Goal: Browse casually: Explore the website without a specific task or goal

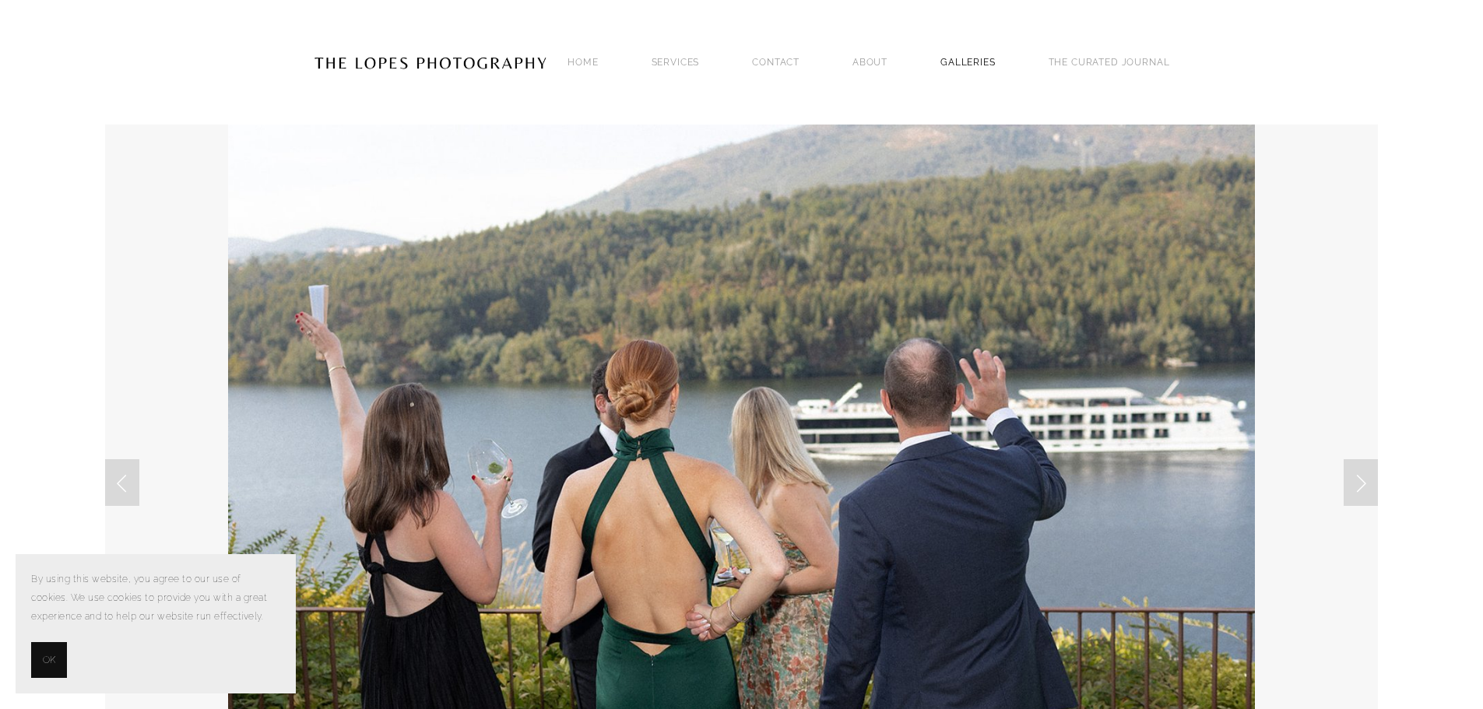
click at [980, 58] on link "GALLERIES" at bounding box center [967, 61] width 55 height 21
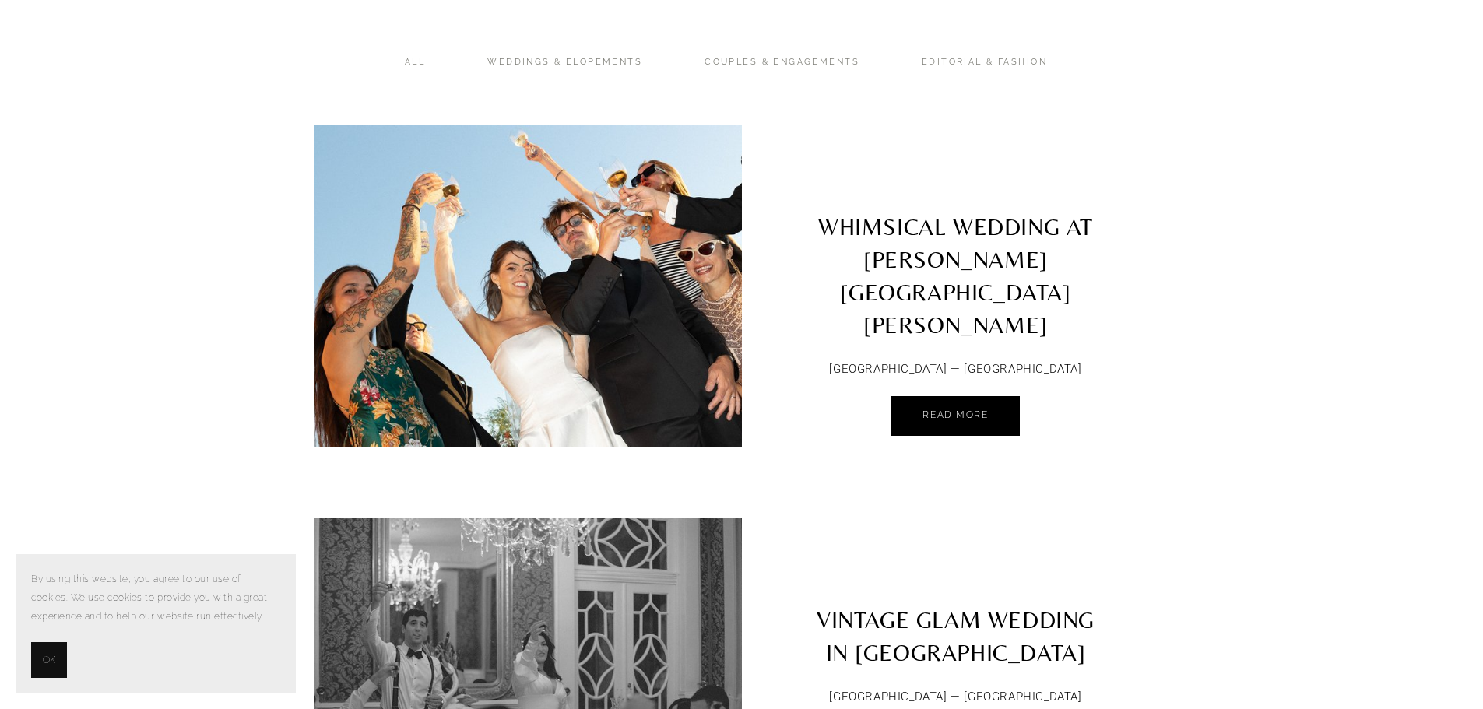
scroll to position [78, 0]
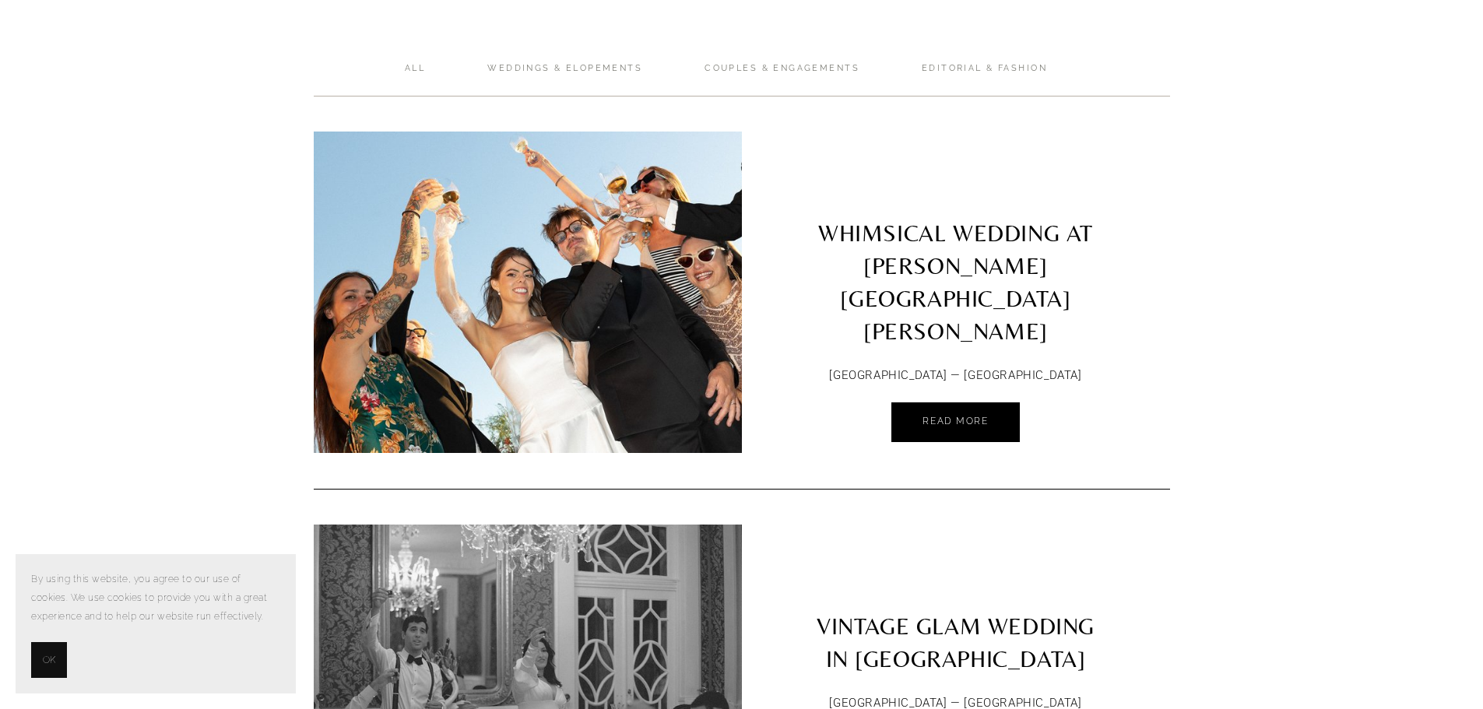
click at [657, 257] on img at bounding box center [528, 293] width 484 height 322
click at [691, 614] on img at bounding box center [527, 686] width 454 height 322
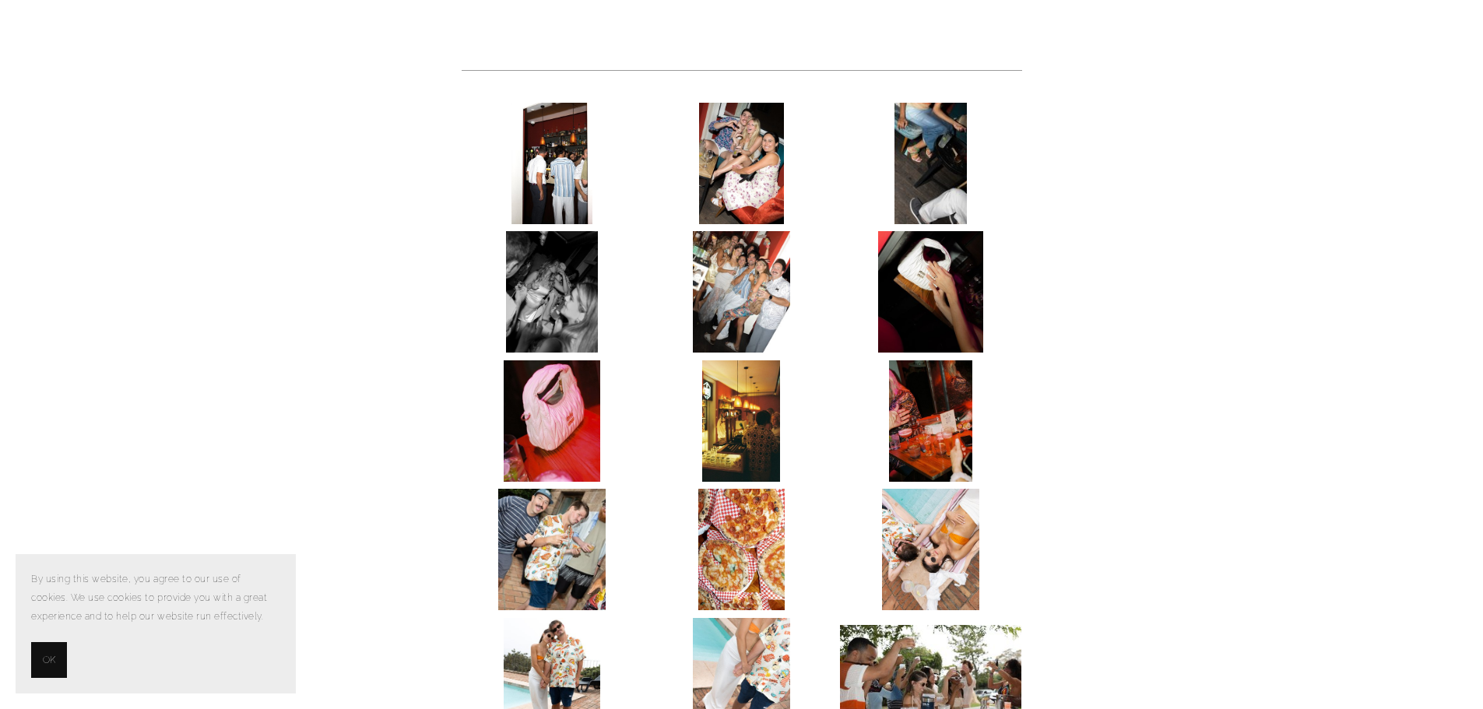
scroll to position [623, 0]
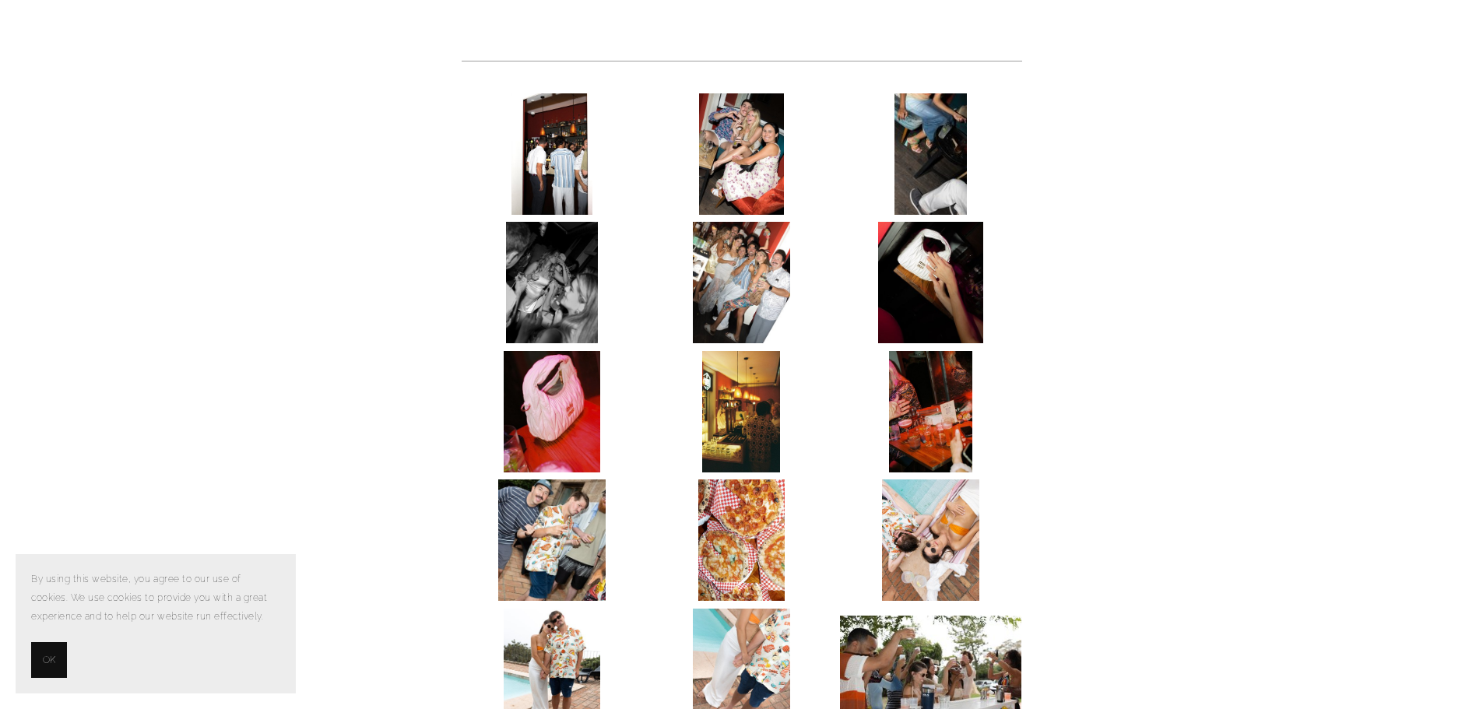
click at [742, 351] on img at bounding box center [741, 411] width 78 height 121
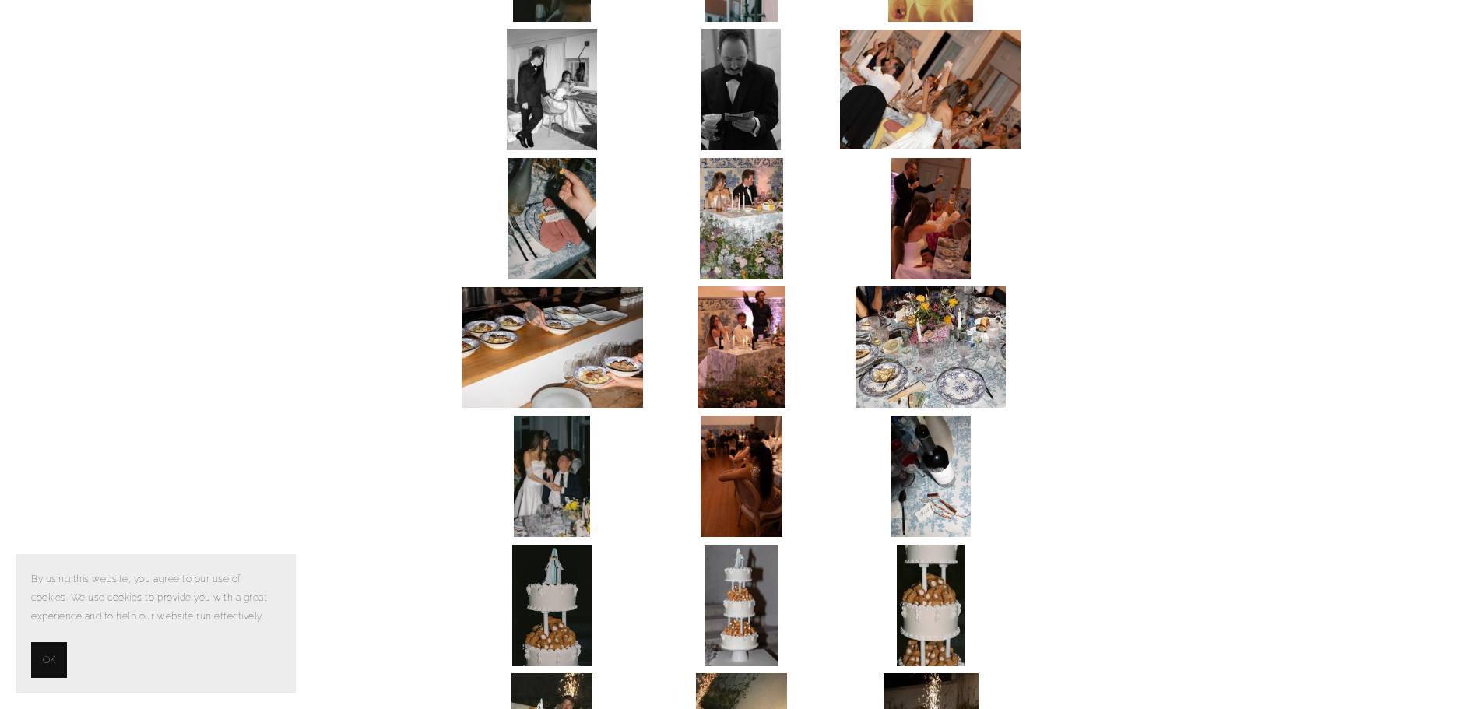
scroll to position [4904, 0]
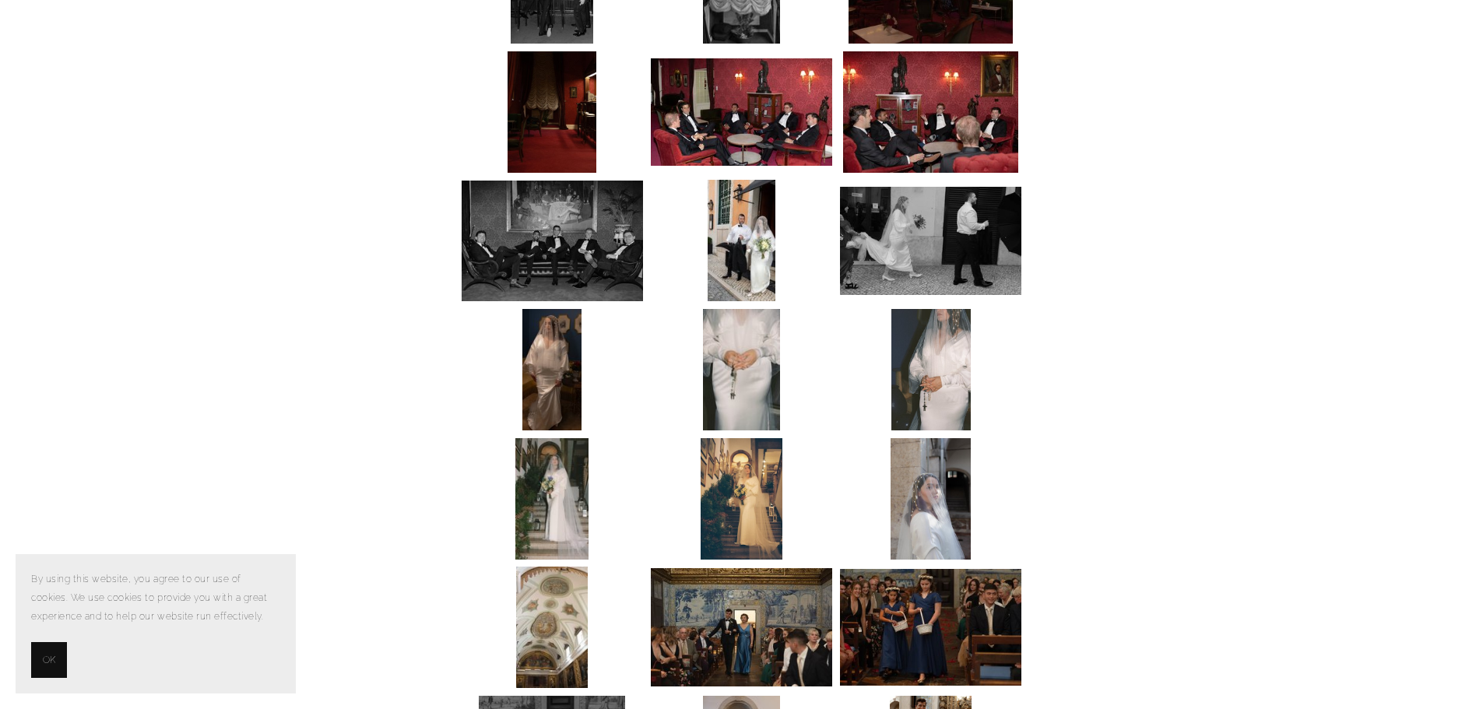
scroll to position [3036, 0]
